Goal: Task Accomplishment & Management: Use online tool/utility

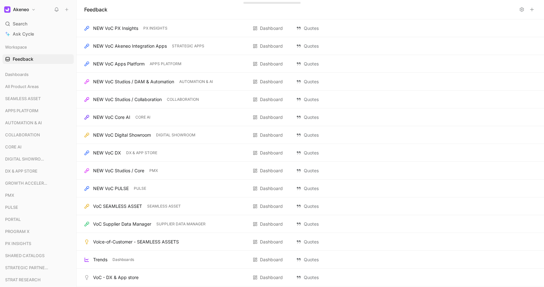
click at [53, 11] on button at bounding box center [56, 9] width 9 height 9
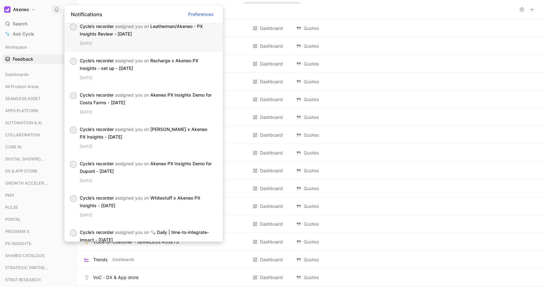
scroll to position [112, 0]
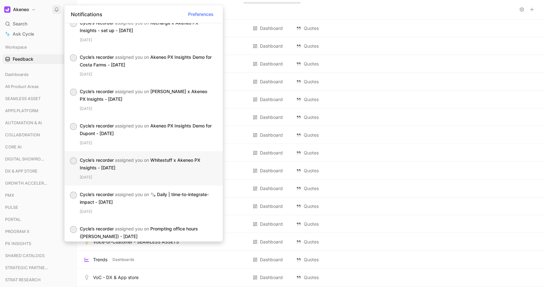
click at [180, 171] on div "Cycle’s recorder assigned you on Whitestuff x Akeneo PX Insights - [DATE]" at bounding box center [146, 164] width 133 height 15
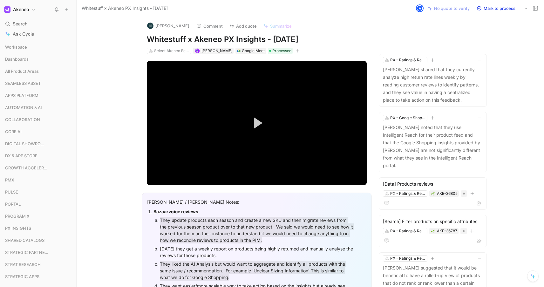
click at [56, 9] on icon at bounding box center [56, 9] width 5 height 5
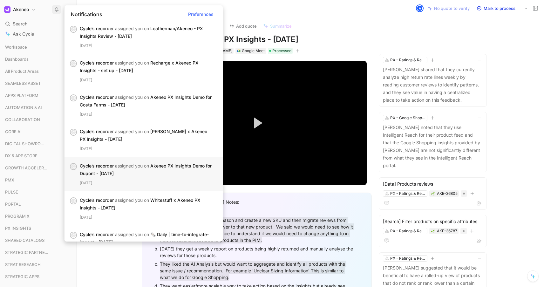
scroll to position [131, 0]
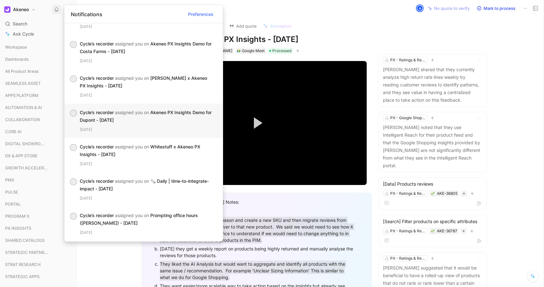
click at [176, 130] on div "[DATE]" at bounding box center [149, 130] width 138 height 6
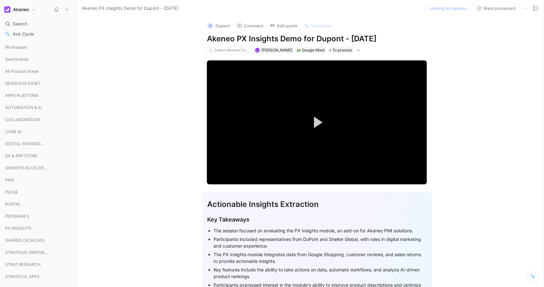
click at [524, 8] on icon at bounding box center [525, 8] width 5 height 5
click at [536, 7] on icon at bounding box center [535, 8] width 5 height 5
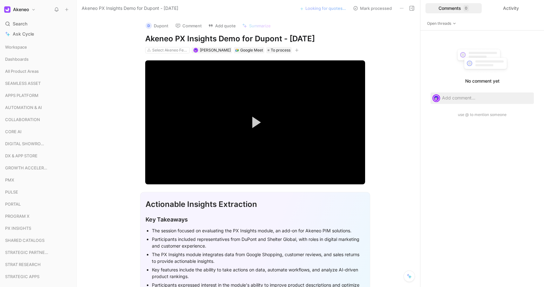
click at [458, 8] on div "Comments 0" at bounding box center [454, 8] width 56 height 10
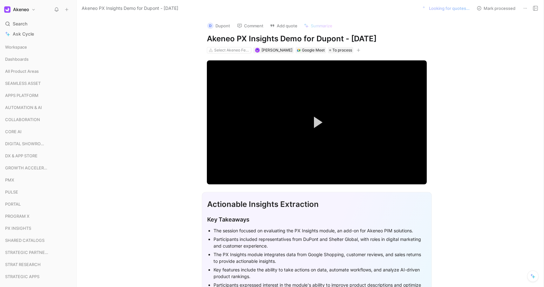
click at [536, 8] on use at bounding box center [535, 8] width 4 height 4
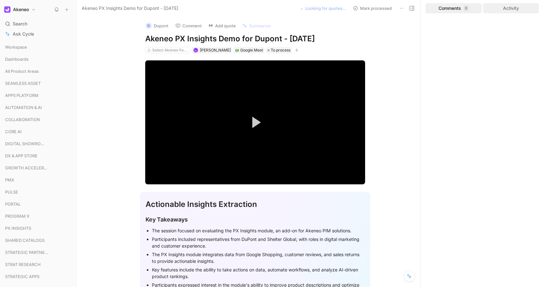
click at [525, 10] on div "Activity" at bounding box center [511, 8] width 56 height 10
click at [452, 9] on div "Comments 0" at bounding box center [454, 8] width 56 height 10
click at [438, 23] on span "Open threads" at bounding box center [441, 23] width 29 height 6
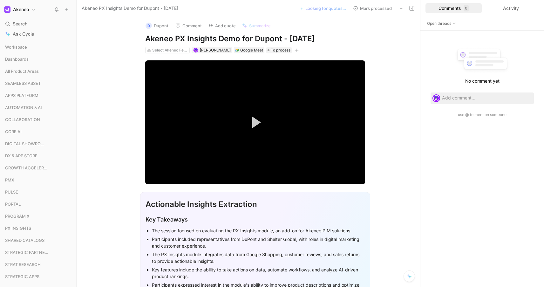
click at [395, 50] on div "[PERSON_NAME] Comment Add quote Summarize Akeneo PX Insights Demo for Dupont - …" at bounding box center [249, 152] width 344 height 271
click at [413, 9] on icon at bounding box center [411, 8] width 5 height 5
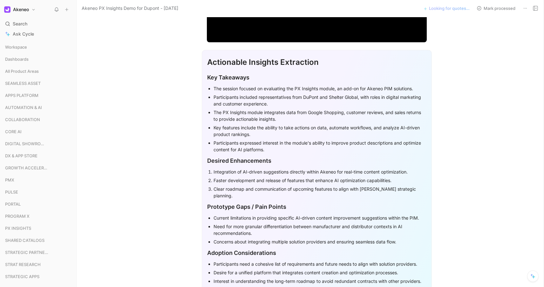
scroll to position [33, 0]
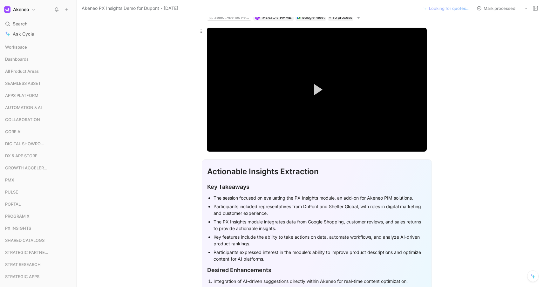
click at [290, 107] on video "Video Player" at bounding box center [317, 90] width 220 height 124
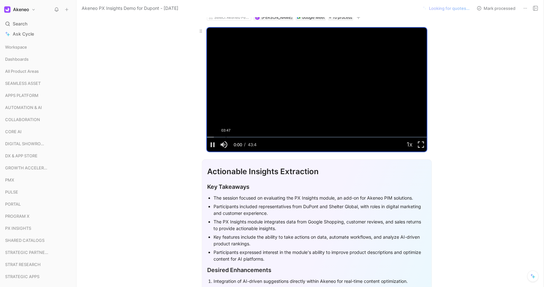
click at [224, 137] on div "Loaded : 3.18% 03:47 00:00" at bounding box center [317, 137] width 220 height 1
click at [237, 137] on div "Loaded : 8.62% 06:16 03:44" at bounding box center [317, 137] width 220 height 1
click at [243, 137] on div "Loaded : 14.94% 07:35 06:16" at bounding box center [317, 137] width 220 height 1
click at [251, 137] on div "08:40" at bounding box center [251, 137] width 0 height 1
click at [258, 137] on div "10:11" at bounding box center [258, 137] width 0 height 1
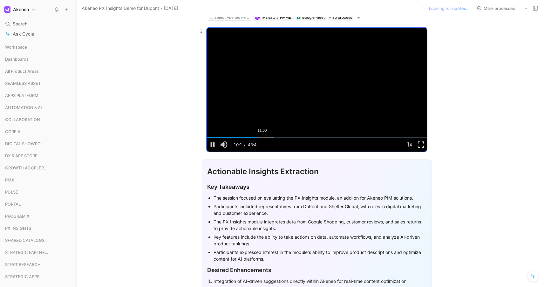
click at [262, 137] on div "11:00" at bounding box center [262, 137] width 0 height 1
click at [266, 138] on div "Loaded : 33.89% 12:09 11:04" at bounding box center [317, 137] width 220 height 1
click at [271, 138] on div "Loaded : 37.94% 13:06 12:09" at bounding box center [317, 137] width 220 height 1
click at [275, 138] on div "Loaded : 40.60% 13:55 13:06" at bounding box center [317, 137] width 220 height 1
click at [279, 138] on div "Loaded : 43.45% 14:44 13:55" at bounding box center [317, 137] width 220 height 1
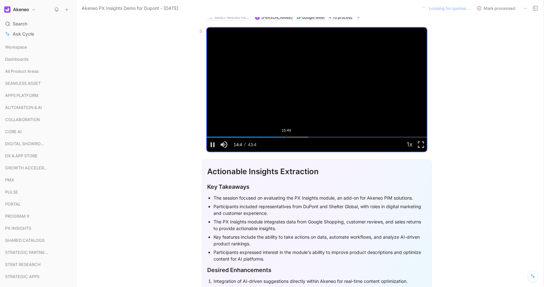
click at [285, 138] on div "Loaded : 46.05% 15:49 14:44" at bounding box center [317, 137] width 220 height 1
click at [297, 138] on div "Loaded : 48.33% 18:13 15:49" at bounding box center [317, 137] width 220 height 1
click at [303, 138] on div "Loaded : 54.98% 19:29 18:17" at bounding box center [317, 137] width 220 height 1
click at [313, 138] on div "Loaded : 58.56% 21:31 19:33" at bounding box center [317, 137] width 220 height 1
click at [325, 137] on div "23:25" at bounding box center [325, 137] width 0 height 1
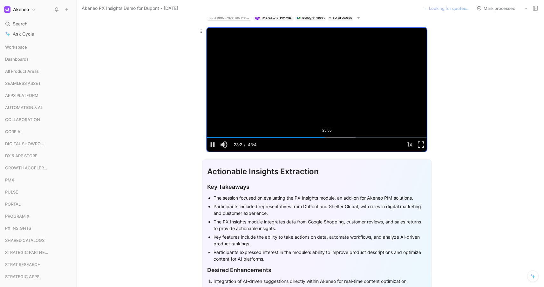
click at [339, 137] on div "Loaded : 67.57% 23:55 23:25" at bounding box center [317, 137] width 220 height 1
click at [347, 137] on div "Loaded : 76.91% 28:21 26:35" at bounding box center [317, 137] width 220 height 1
click at [366, 137] on div "Loaded : 83.31% 31:20 28:21" at bounding box center [317, 137] width 220 height 1
click at [380, 137] on div "Loaded : 91.89% 33:02 32:01" at bounding box center [317, 137] width 220 height 1
click at [393, 137] on div "Loaded : 97.59% 36:54 34:45" at bounding box center [317, 137] width 220 height 1
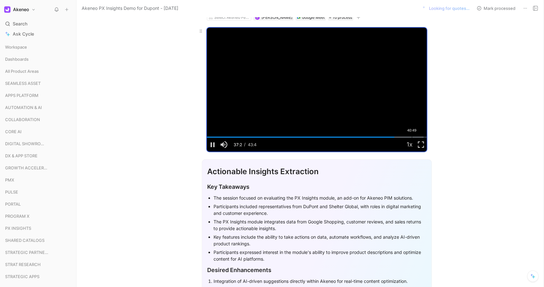
click at [410, 137] on div "Loaded : 98.59% 40:49 37:22" at bounding box center [317, 137] width 220 height 1
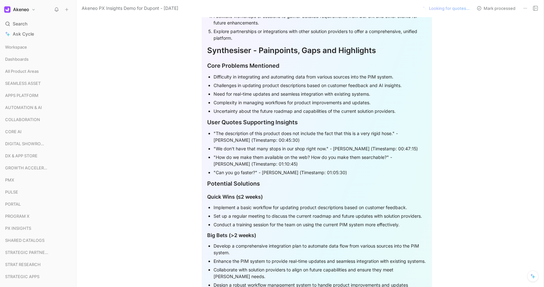
scroll to position [508, 0]
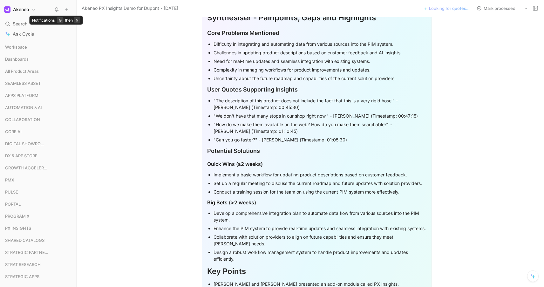
click at [56, 11] on icon at bounding box center [56, 9] width 5 height 5
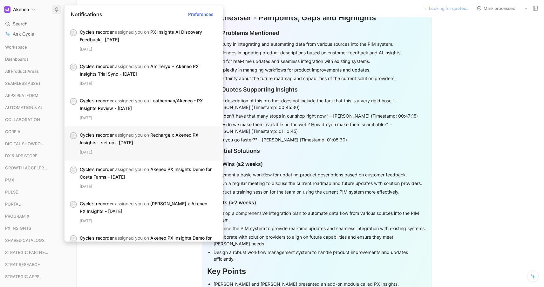
click at [135, 145] on div "Cycle’s recorder assigned you on Recharge x Akeneo PX Insights - set up - [DATE]" at bounding box center [146, 138] width 133 height 15
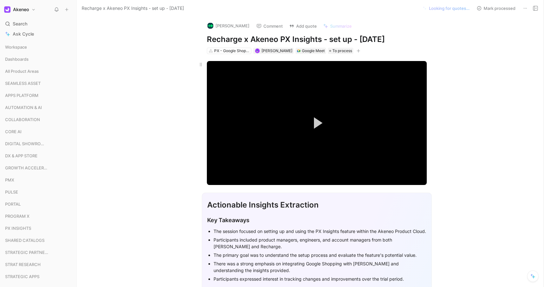
click at [238, 155] on video "Video Player" at bounding box center [317, 123] width 220 height 124
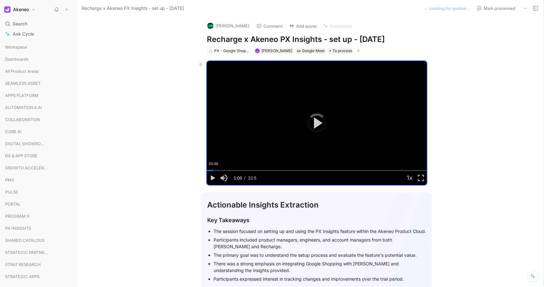
click at [214, 170] on div "01:00" at bounding box center [214, 170] width 0 height 1
click at [219, 170] on div "01:48" at bounding box center [219, 170] width 0 height 1
click at [226, 170] on div "Loaded : 9.25% 03:05 01:48" at bounding box center [317, 170] width 220 height 1
click at [233, 170] on div "Loaded : 14.03% 04:08 03:06" at bounding box center [317, 170] width 220 height 1
click at [249, 170] on div "06:20" at bounding box center [249, 170] width 0 height 1
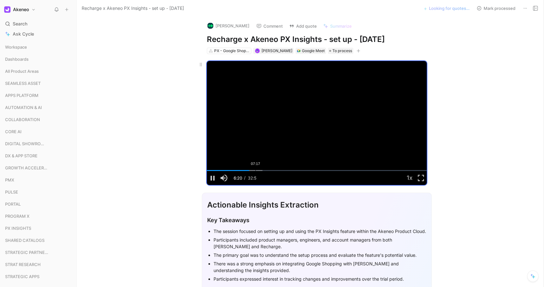
click at [256, 170] on div "07:17" at bounding box center [256, 170] width 0 height 1
click at [62, 7] on button at bounding box center [66, 9] width 9 height 9
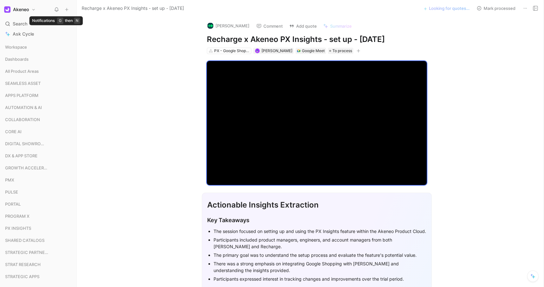
click at [58, 8] on use at bounding box center [56, 10] width 3 height 4
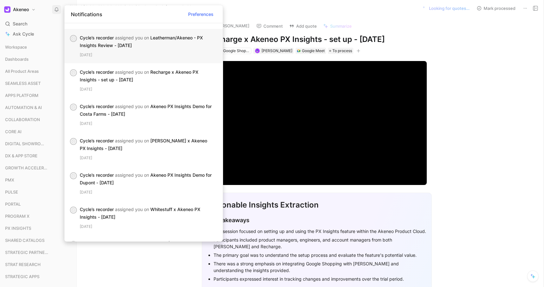
scroll to position [67, 0]
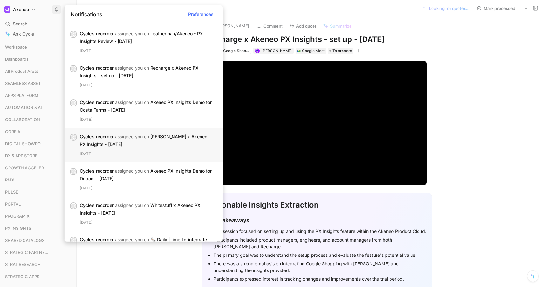
click at [148, 146] on div "Cycle’s recorder assigned you on [PERSON_NAME] x Akeneo PX Insights - [DATE]" at bounding box center [146, 140] width 133 height 15
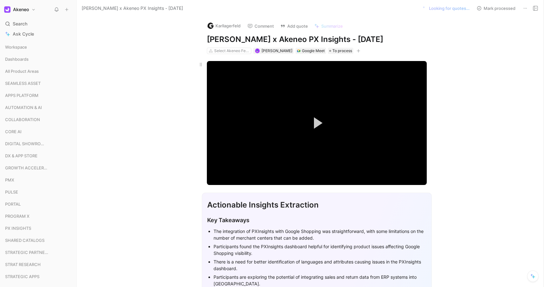
click at [294, 129] on video "Video Player" at bounding box center [317, 123] width 220 height 124
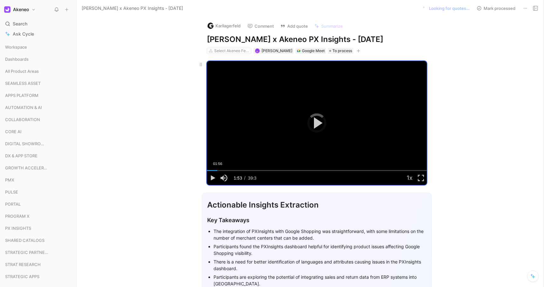
click at [216, 170] on div "Loaded : 2.30% 01:56 01:53" at bounding box center [317, 170] width 220 height 1
click at [225, 170] on div "03:12" at bounding box center [225, 170] width 0 height 1
click at [228, 170] on div "Loaded : 11.66% 04:07 03:12" at bounding box center [317, 170] width 220 height 1
click at [236, 170] on div "Loaded : 14.45% 05:29 04:10" at bounding box center [317, 170] width 220 height 1
click at [244, 170] on div "Loaded : 18.65% 06:59 05:30" at bounding box center [317, 170] width 220 height 1
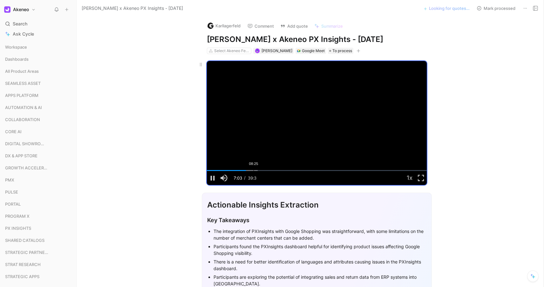
click at [252, 170] on div "Loaded : 23.16% 08:25 07:03" at bounding box center [317, 170] width 220 height 1
click at [256, 171] on div "Loaded : 27.43% 09:09 08:35" at bounding box center [317, 170] width 220 height 1
click at [263, 170] on div "10:08" at bounding box center [263, 170] width 0 height 1
click at [268, 170] on div "10:59" at bounding box center [268, 170] width 0 height 1
click at [289, 170] on div "Loaded : 33.73% 15:07 11:03" at bounding box center [317, 170] width 220 height 1
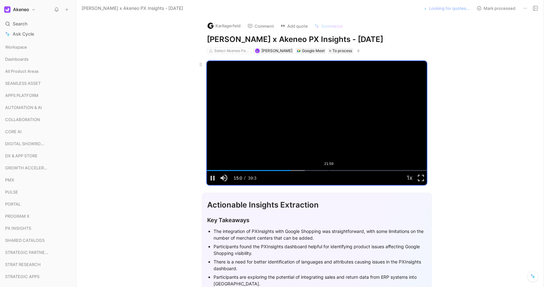
click at [327, 170] on div "Loaded : 44.49% 21:59 15:07" at bounding box center [317, 170] width 220 height 1
click at [347, 170] on div "Loaded : 62.66% 25:39 22:00" at bounding box center [317, 170] width 220 height 1
click at [359, 170] on div "27:23" at bounding box center [359, 170] width 0 height 1
click at [370, 170] on div "Loaded : 78.91% 29:47 27:23" at bounding box center [317, 170] width 220 height 1
click at [421, 178] on span "Video Player" at bounding box center [421, 178] width 11 height 0
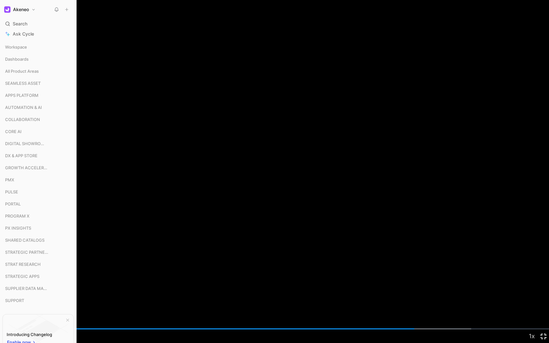
click at [544, 287] on span "Video Player" at bounding box center [543, 336] width 11 height 0
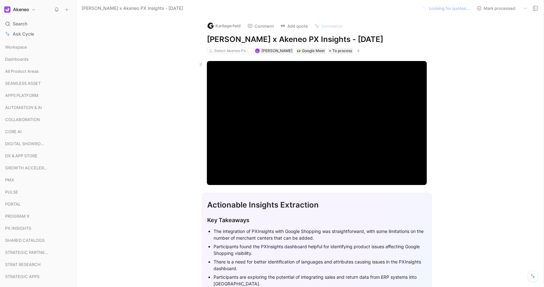
click at [361, 128] on video "Video Player" at bounding box center [317, 123] width 220 height 124
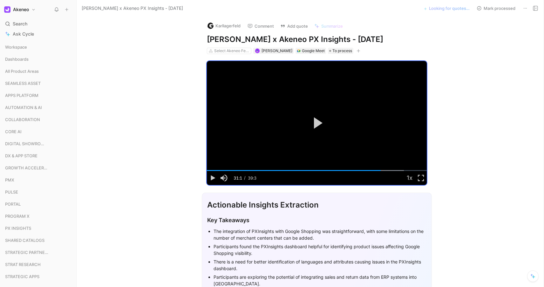
click at [58, 6] on button at bounding box center [56, 9] width 9 height 9
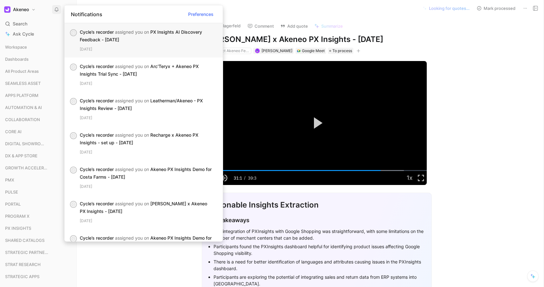
click at [165, 49] on div "[DATE]" at bounding box center [149, 49] width 138 height 6
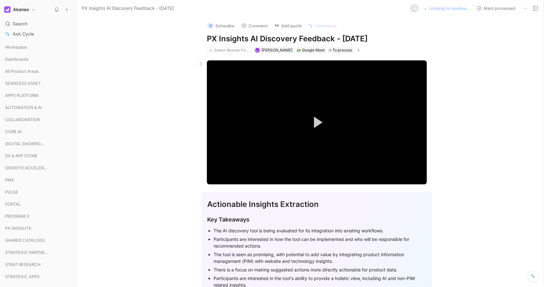
click at [297, 137] on video "Video Player" at bounding box center [317, 122] width 220 height 124
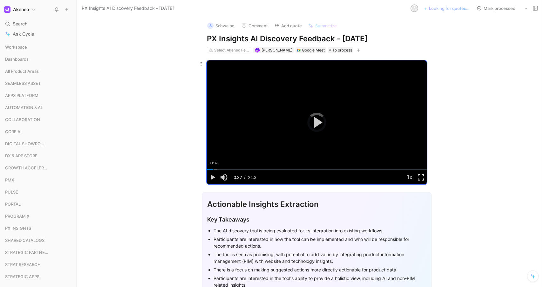
click at [211, 170] on div "Loaded : 4.43% 00:37 00:37" at bounding box center [317, 169] width 220 height 1
click at [222, 170] on div "01:30" at bounding box center [222, 169] width 0 height 1
click at [228, 170] on div "Loaded : 12.66% 02:15 02:15" at bounding box center [317, 169] width 220 height 1
click at [236, 170] on div "Loaded : 17.05% 03:00 03:00" at bounding box center [317, 169] width 220 height 1
click at [470, 45] on div "S Schwalbe Comment Add quote Summarize PX Insights AI Discovery Feedback - [DAT…" at bounding box center [310, 152] width 467 height 271
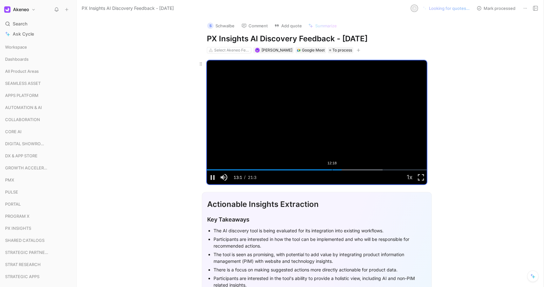
click at [332, 170] on div "12:18" at bounding box center [332, 169] width 0 height 1
click at [341, 170] on div "13:09" at bounding box center [341, 169] width 0 height 1
click at [343, 170] on div "Loaded : 79.94% 13:33 13:09" at bounding box center [317, 169] width 220 height 1
click at [346, 170] on div "Loaded : 82.02% 13:52 13:37" at bounding box center [317, 169] width 220 height 1
click at [352, 170] on div "Loaded : 83.78% 14:24 13:52" at bounding box center [317, 169] width 220 height 1
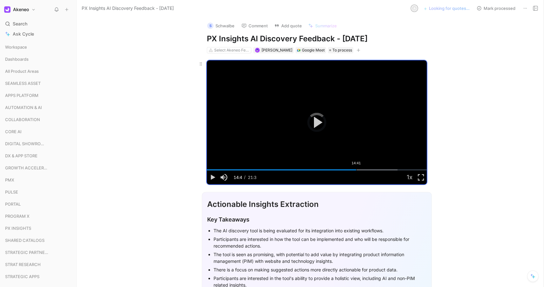
click at [354, 170] on div "Loaded : 86.68% 14:41 14:41" at bounding box center [317, 169] width 220 height 1
click at [375, 170] on div "16:31" at bounding box center [375, 169] width 0 height 1
click at [378, 170] on div "Loaded : 98.80% 16:58 16:35" at bounding box center [317, 169] width 220 height 1
click at [384, 170] on div "Loaded : 100.00% 17:35 16:58" at bounding box center [317, 169] width 220 height 1
click at [388, 170] on div "17:45" at bounding box center [388, 169] width 0 height 1
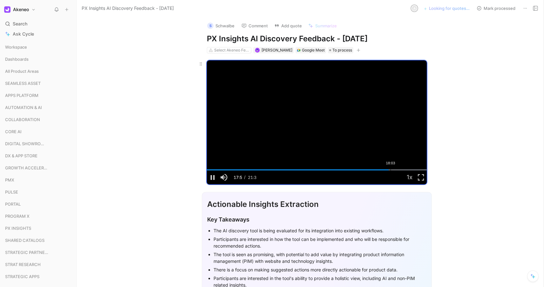
click at [402, 170] on div "Loaded : 100.00% 18:03 17:52" at bounding box center [317, 169] width 220 height 1
click at [405, 170] on div "19:26" at bounding box center [405, 169] width 0 height 1
click at [415, 169] on div "Loaded : 100.00% 20:39 19:50" at bounding box center [317, 169] width 220 height 1
click at [418, 169] on div "Loaded : 100.00% 20:56 20:39" at bounding box center [317, 169] width 220 height 1
click at [422, 169] on div "Loaded : 100.00% 21:01 20:56" at bounding box center [317, 169] width 220 height 1
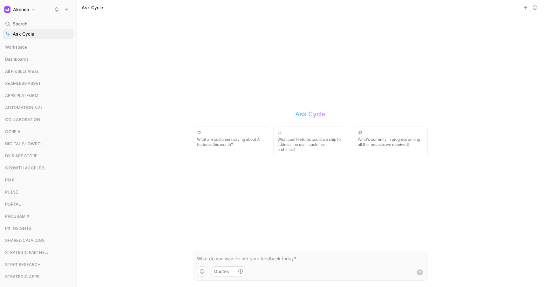
click at [54, 9] on icon at bounding box center [56, 9] width 5 height 5
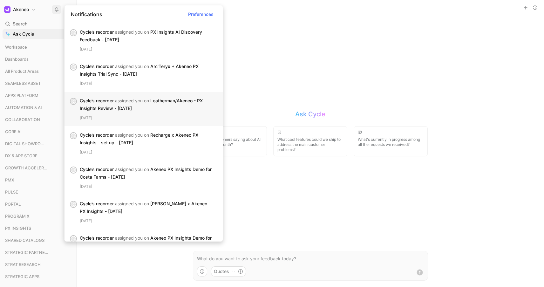
click at [158, 119] on div "[DATE]" at bounding box center [149, 118] width 138 height 6
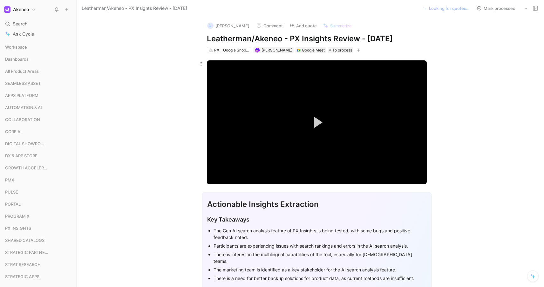
click at [325, 134] on button "Play Video" at bounding box center [317, 122] width 29 height 29
click at [211, 170] on div "Loaded : 3.11% 00:56 00:00" at bounding box center [317, 169] width 220 height 1
click at [218, 170] on div "01:42" at bounding box center [218, 169] width 0 height 1
click at [221, 170] on div "02:07" at bounding box center [221, 169] width 0 height 1
click at [228, 170] on div "03:07" at bounding box center [228, 169] width 0 height 1
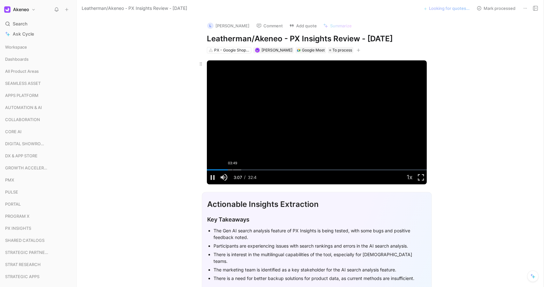
click at [233, 170] on div "03:49" at bounding box center [233, 169] width 0 height 1
click at [237, 170] on div "04:24" at bounding box center [237, 169] width 0 height 1
click at [241, 170] on div "05:00" at bounding box center [241, 169] width 0 height 1
click at [247, 170] on div "05:54" at bounding box center [247, 169] width 0 height 1
click at [249, 170] on div "Loaded : 25.69% 06:20 05:54" at bounding box center [317, 169] width 220 height 1
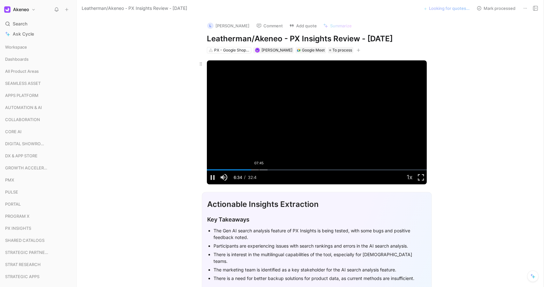
click at [257, 170] on div "Loaded : 27.67% 07:45 06:35" at bounding box center [317, 169] width 220 height 1
click at [270, 170] on div "Loaded : 32.27% 09:07 07:45" at bounding box center [317, 169] width 220 height 1
click at [292, 170] on div "Loaded : 39.72% 12:55 09:39" at bounding box center [317, 169] width 220 height 1
click at [317, 170] on div "16:22" at bounding box center [317, 169] width 0 height 1
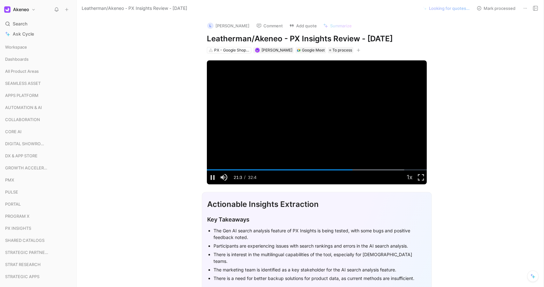
click at [493, 5] on button "Mark processed" at bounding box center [496, 8] width 45 height 9
click at [492, 8] on button "Mark to process" at bounding box center [496, 8] width 45 height 9
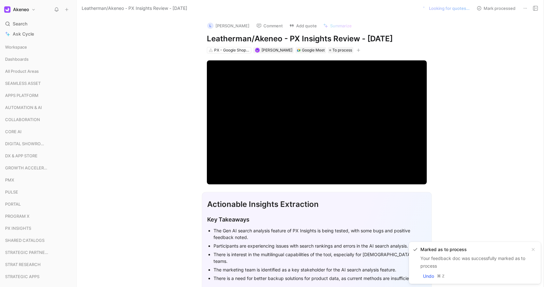
click at [286, 28] on button "Add quote" at bounding box center [302, 25] width 33 height 9
